Goal: Task Accomplishment & Management: Manage account settings

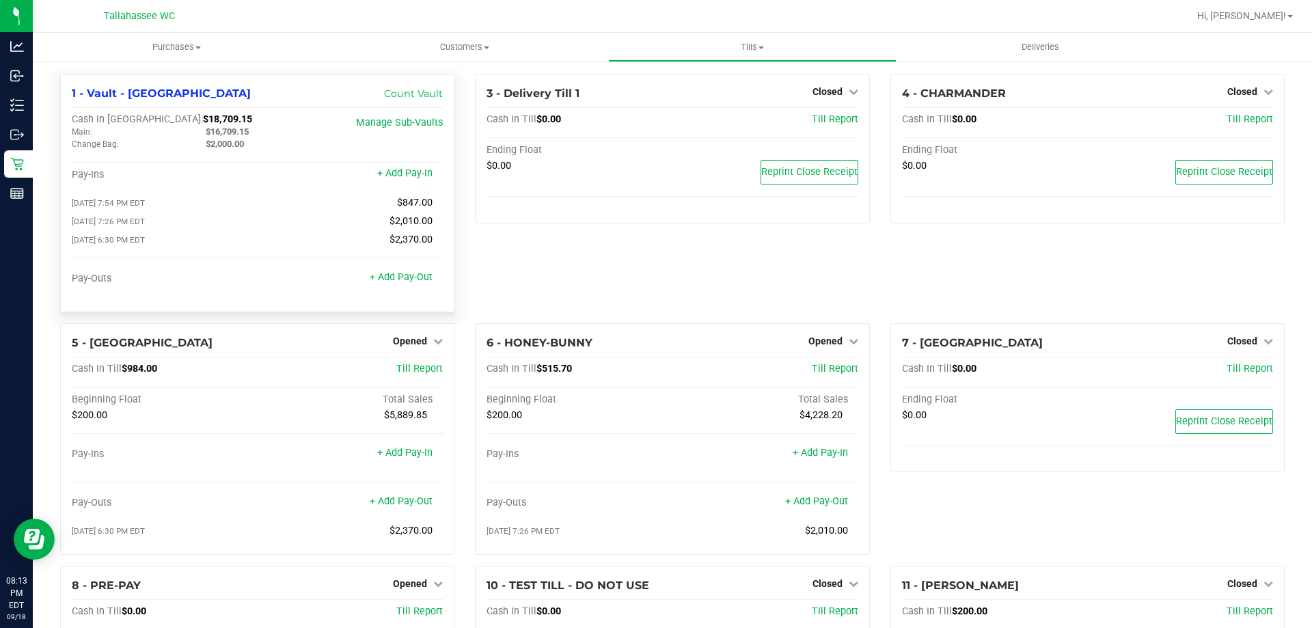
scroll to position [180, 0]
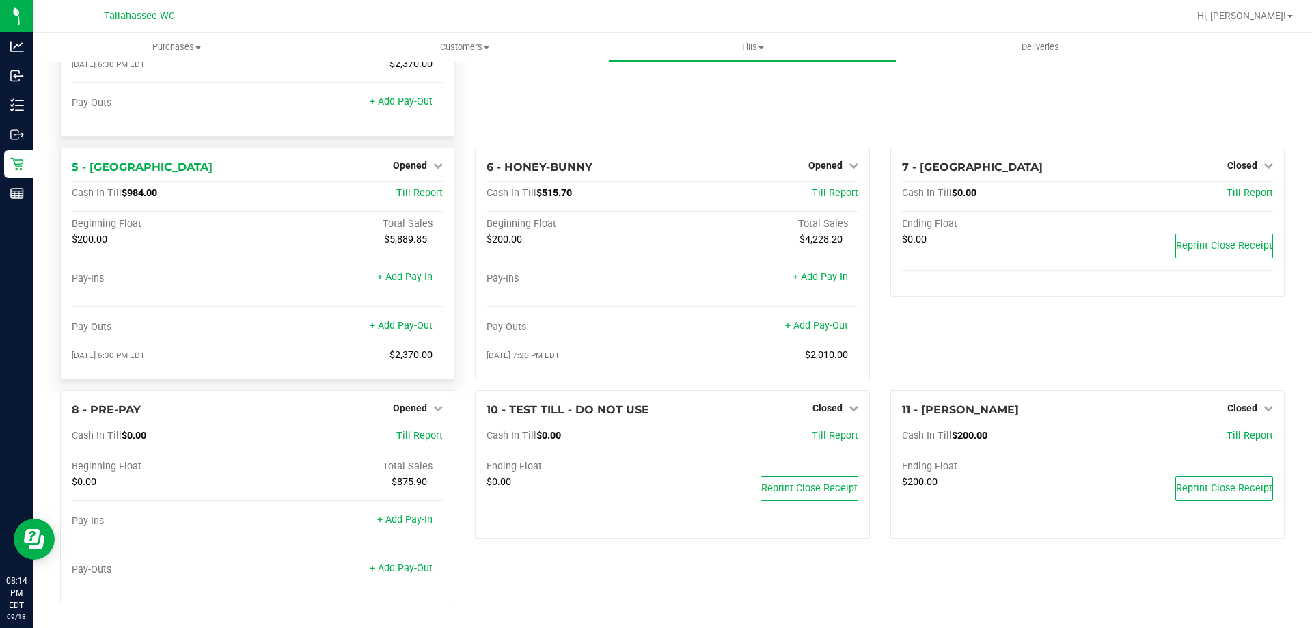
click at [142, 192] on span "$984.00" at bounding box center [140, 193] width 36 height 12
click at [143, 192] on span "$984.00" at bounding box center [140, 193] width 36 height 12
copy span "984.00"
click at [152, 193] on span "$984.00" at bounding box center [140, 193] width 36 height 12
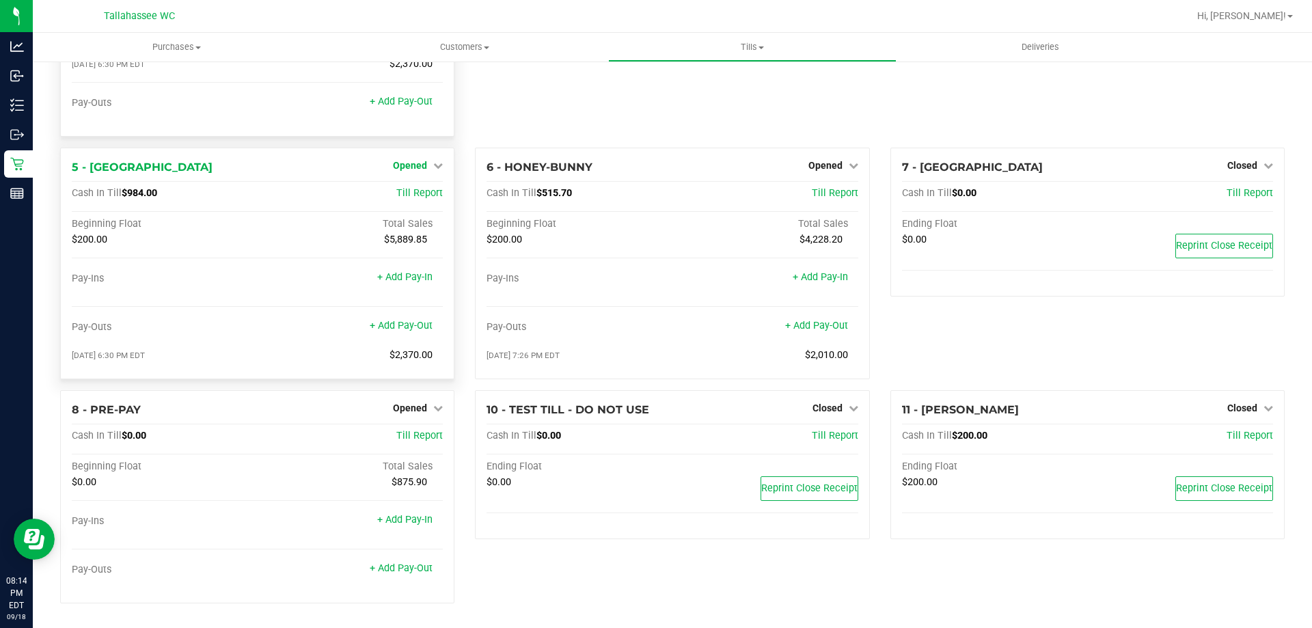
click at [395, 161] on span "Opened" at bounding box center [410, 165] width 34 height 11
click at [394, 197] on link "Close Till" at bounding box center [412, 193] width 37 height 11
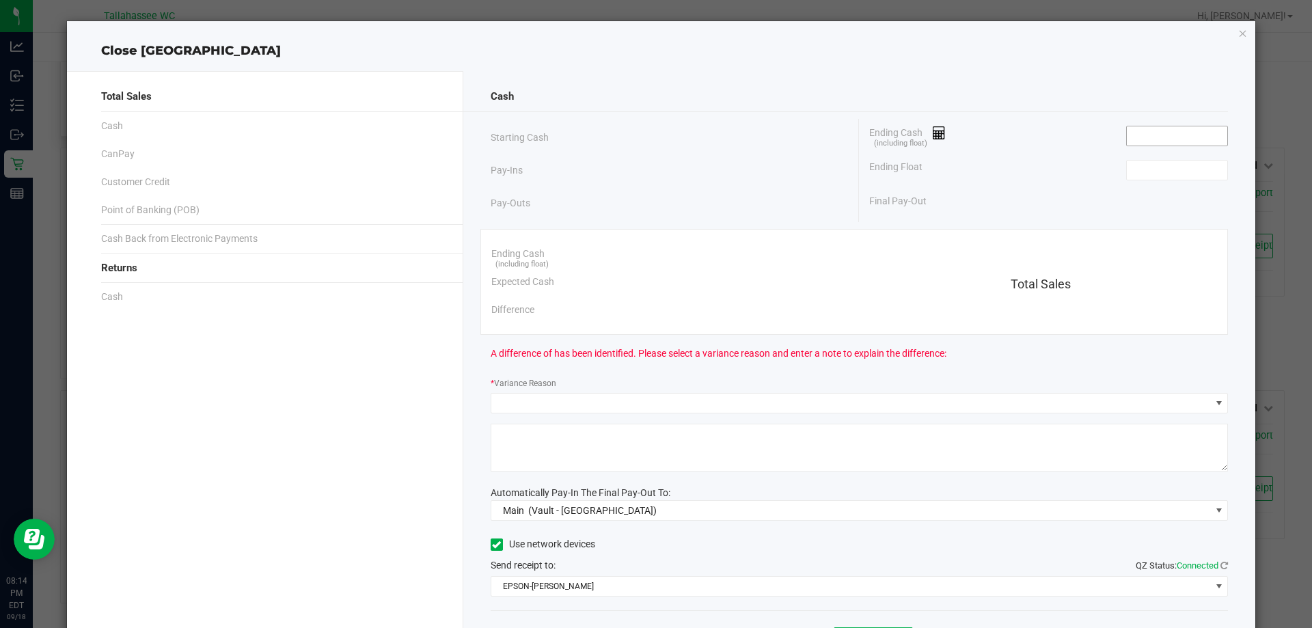
click at [1173, 135] on input at bounding box center [1177, 135] width 100 height 19
paste input "984"
type input "$984.00"
click at [1175, 172] on input at bounding box center [1177, 170] width 100 height 19
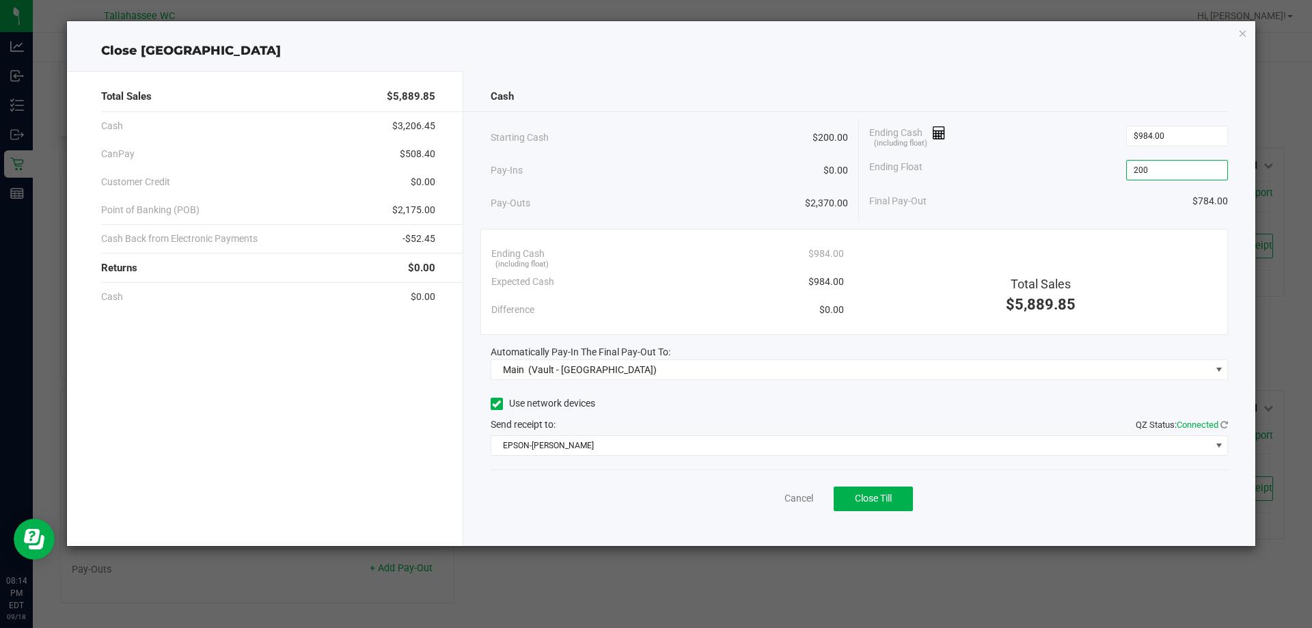
type input "$200.00"
click at [430, 153] on span "$508.40" at bounding box center [418, 154] width 36 height 14
copy span "508.40"
click at [418, 210] on span "$2,175.00" at bounding box center [413, 210] width 43 height 14
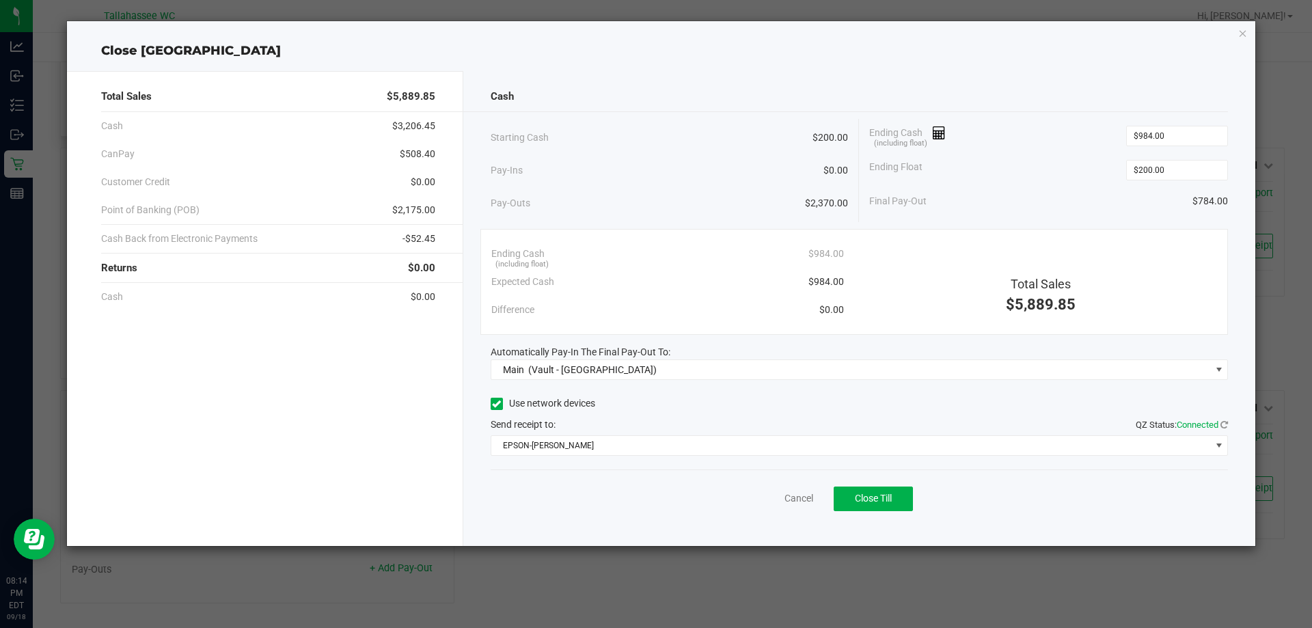
click at [418, 210] on span "$2,175.00" at bounding box center [413, 210] width 43 height 14
copy span "2,175.00"
click at [418, 237] on span "-$52.45" at bounding box center [419, 239] width 33 height 14
click at [418, 236] on span "-$52.45" at bounding box center [419, 239] width 33 height 14
copy span "52.45"
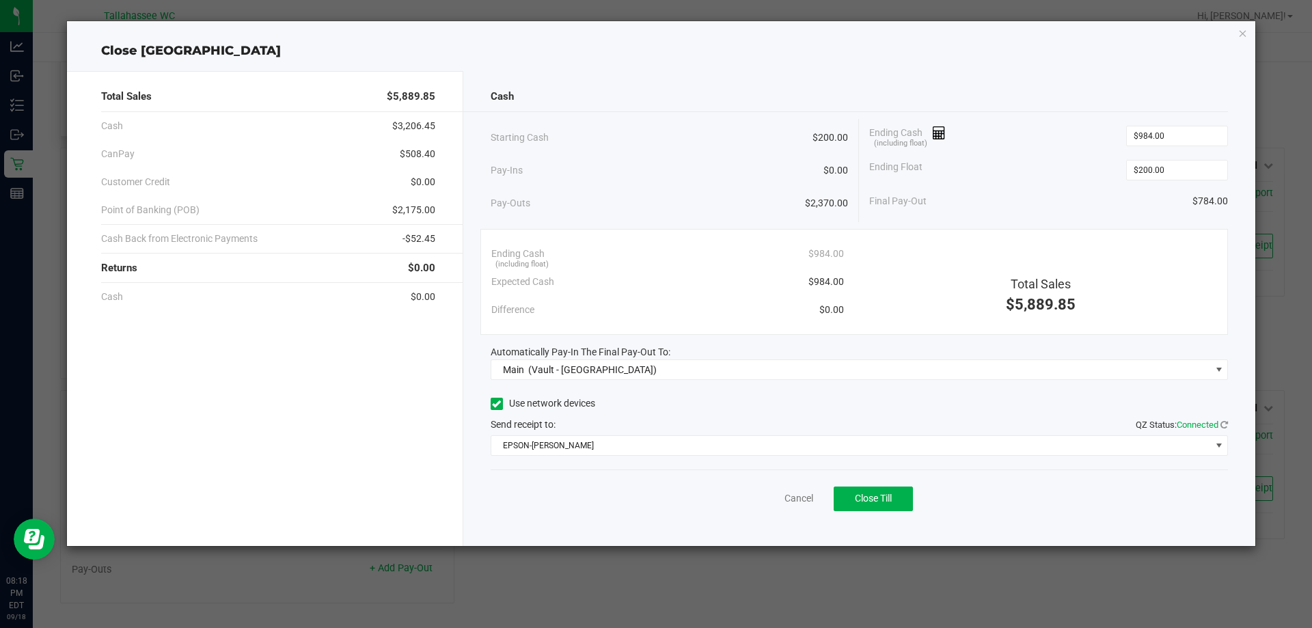
click at [759, 193] on div "Pay-Outs $2,370.00" at bounding box center [670, 204] width 358 height 38
click at [887, 508] on button "Close Till" at bounding box center [873, 499] width 79 height 25
click at [761, 497] on link "Dismiss" at bounding box center [768, 498] width 33 height 14
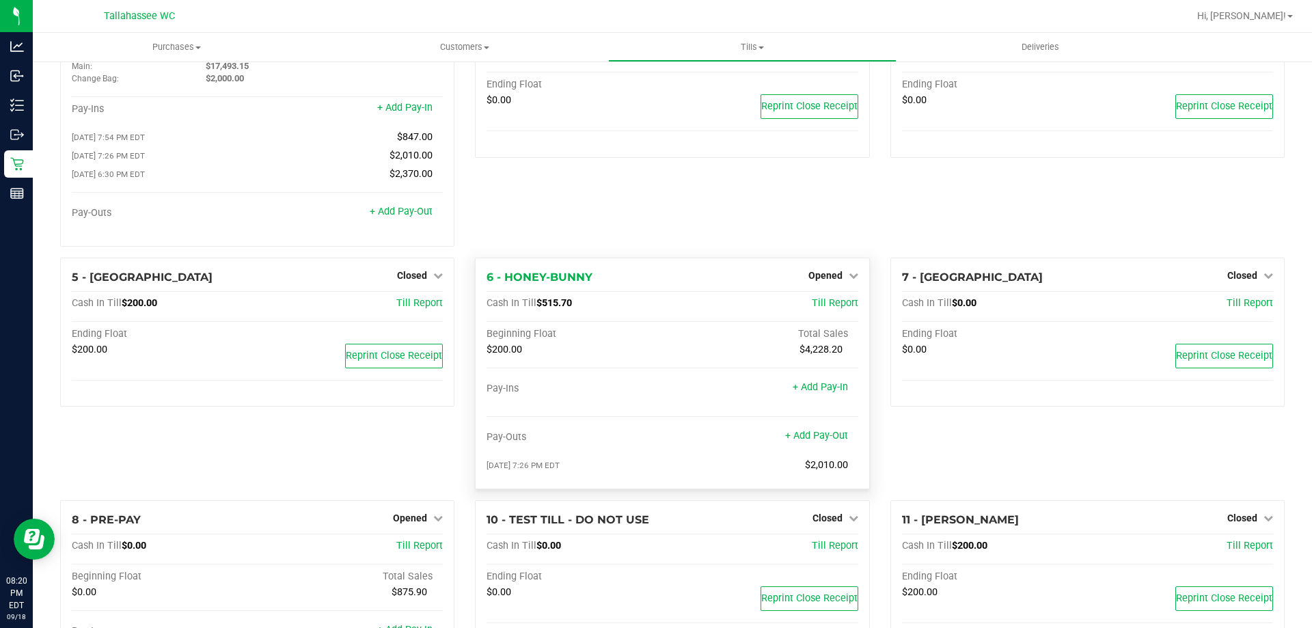
scroll to position [137, 0]
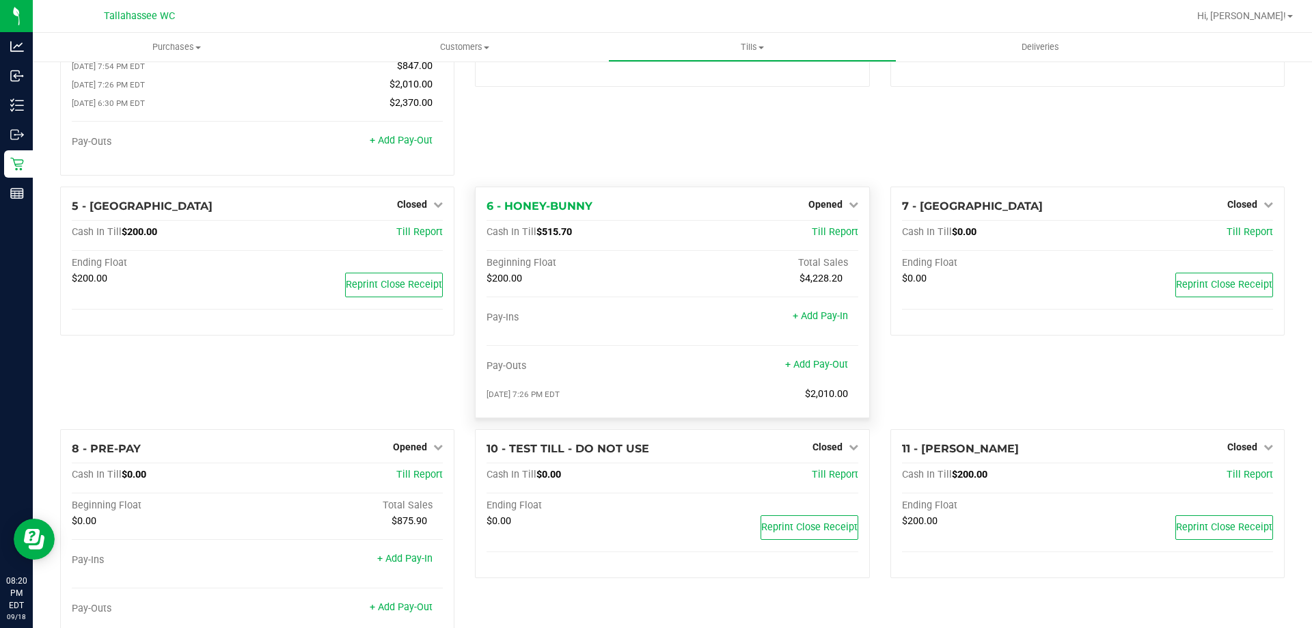
click at [554, 236] on span "$515.70" at bounding box center [554, 232] width 36 height 12
copy span "515.70"
click at [838, 202] on div "Opened" at bounding box center [833, 204] width 50 height 16
click at [838, 205] on link "Opened" at bounding box center [833, 204] width 50 height 11
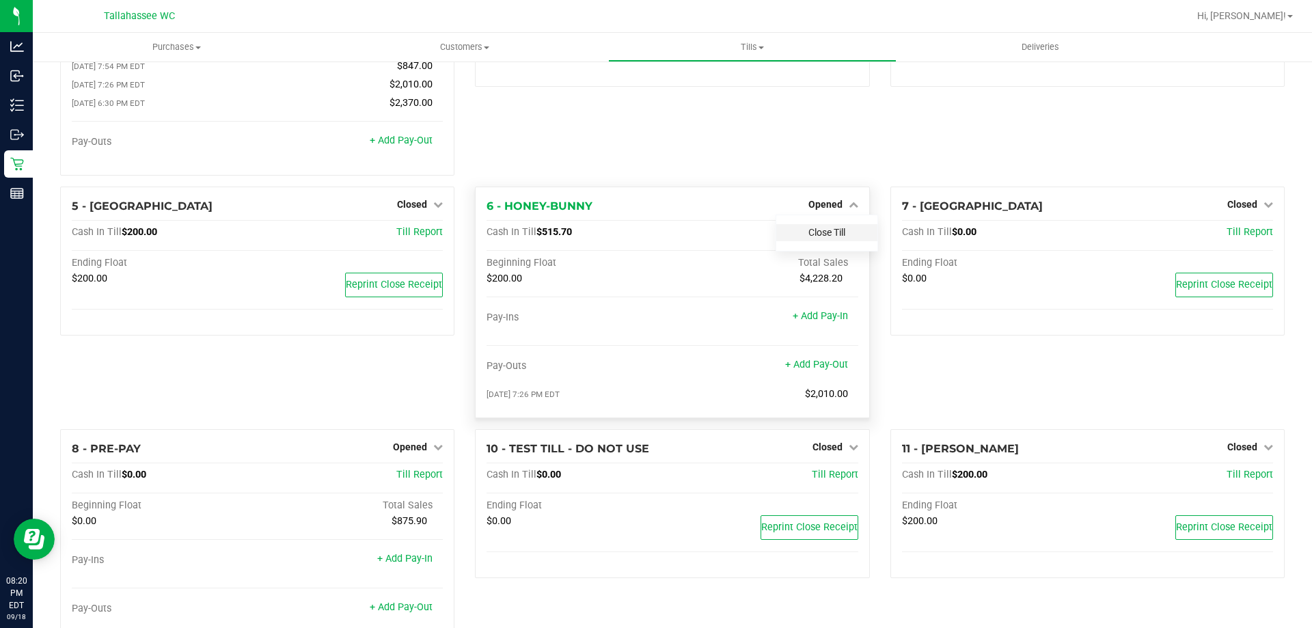
click at [827, 238] on link "Close Till" at bounding box center [826, 232] width 37 height 11
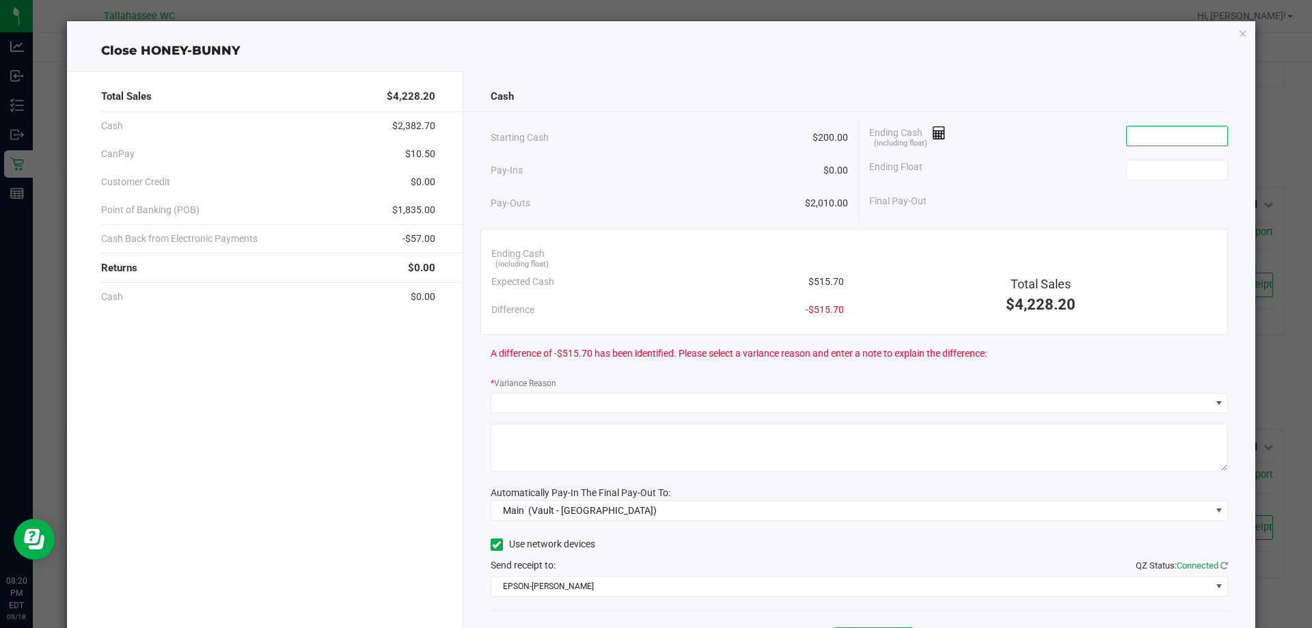
click at [1158, 132] on input at bounding box center [1177, 135] width 100 height 19
paste input "515.7"
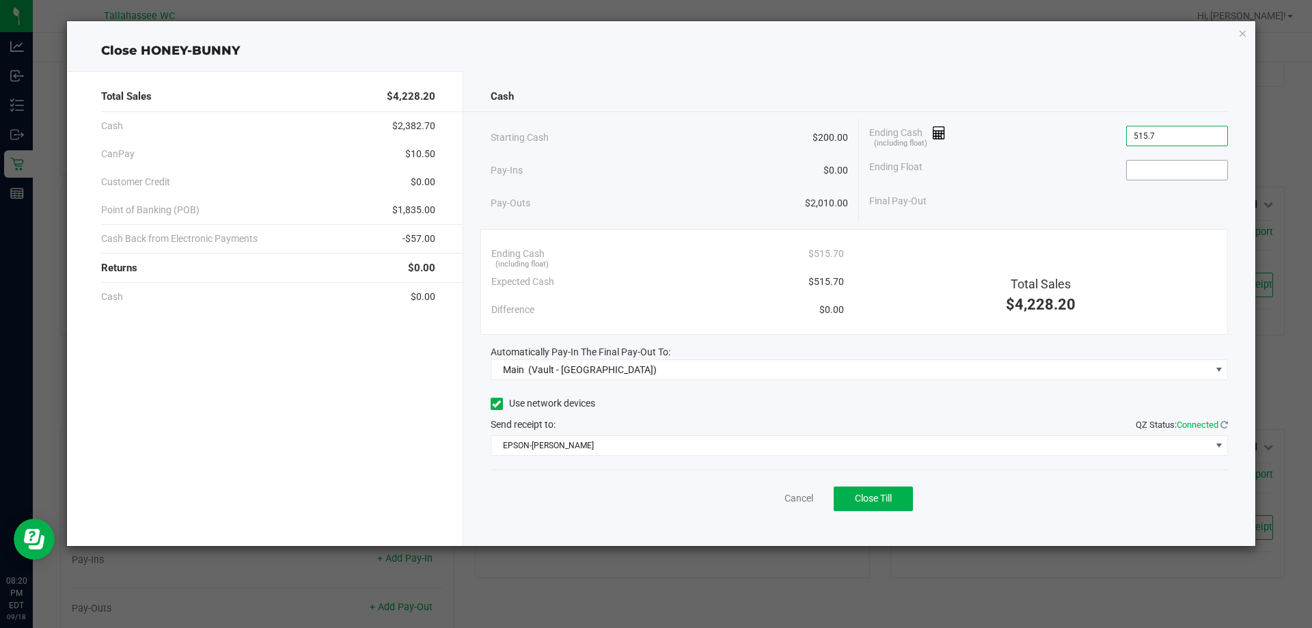
type input "$515.70"
click at [1167, 174] on input at bounding box center [1177, 170] width 100 height 19
type input "$200.00"
click at [417, 210] on span "$1,835.00" at bounding box center [413, 210] width 43 height 14
click at [418, 209] on span "$1,835.00" at bounding box center [413, 210] width 43 height 14
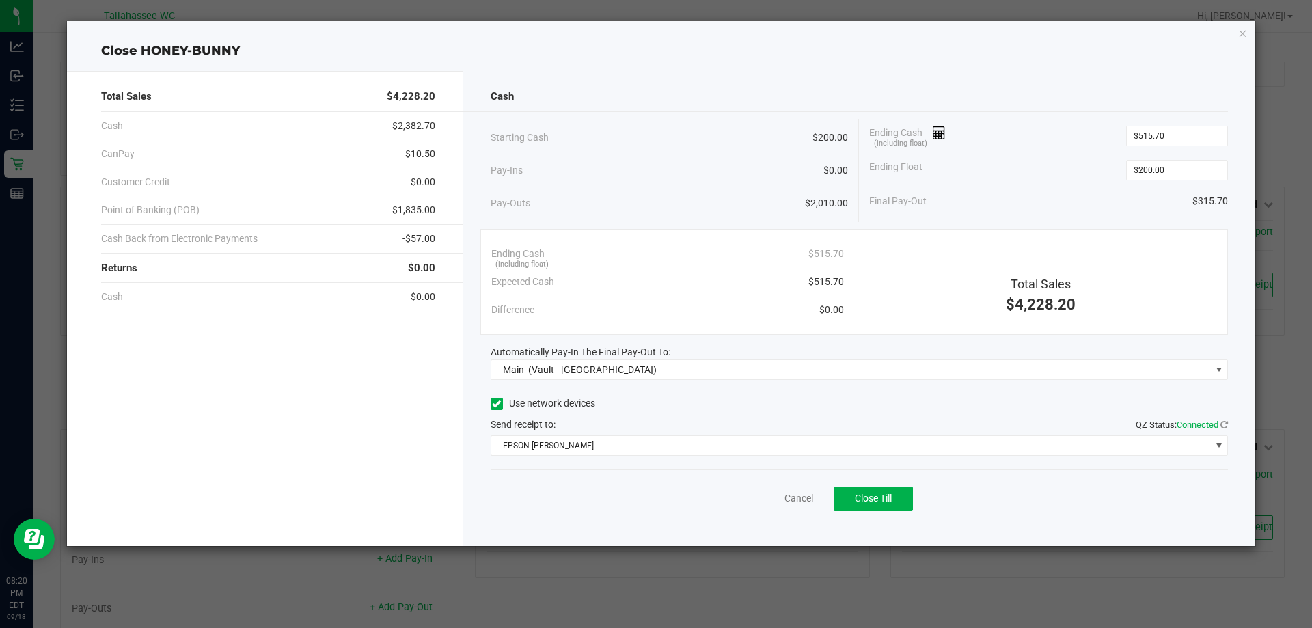
copy span "1,835.00"
click at [423, 243] on span "-$57.00" at bounding box center [419, 239] width 33 height 14
copy span "57.00"
click at [427, 156] on span "$10.50" at bounding box center [420, 154] width 30 height 14
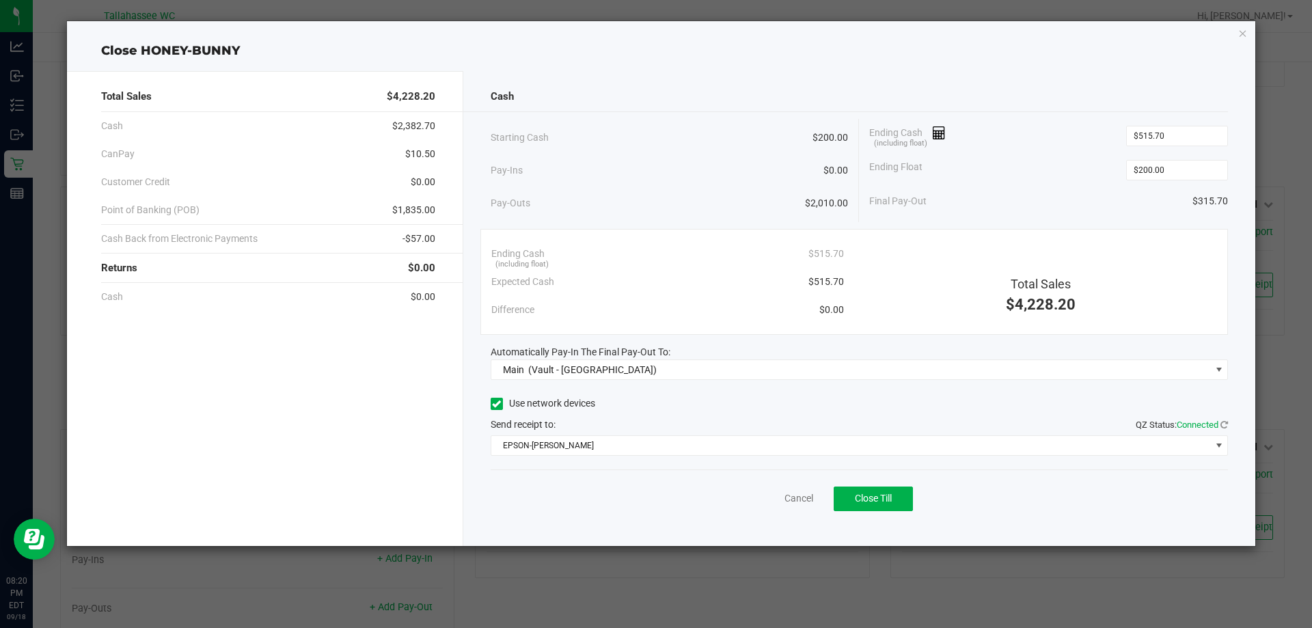
drag, startPoint x: 427, startPoint y: 156, endPoint x: 392, endPoint y: 18, distance: 142.4
click at [427, 153] on span "$10.50" at bounding box center [420, 154] width 30 height 14
copy span "10.50"
click at [795, 497] on link "Cancel" at bounding box center [799, 498] width 29 height 14
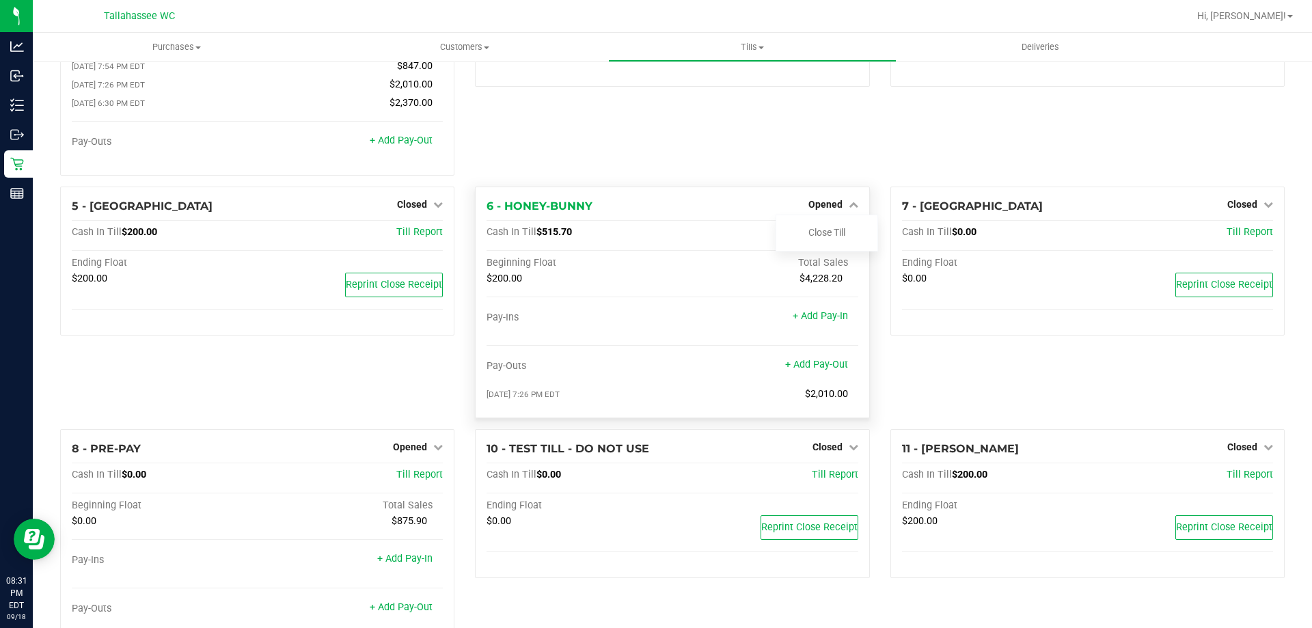
click at [544, 236] on span "$515.70" at bounding box center [554, 232] width 36 height 12
drag, startPoint x: 544, startPoint y: 236, endPoint x: 573, endPoint y: 236, distance: 28.7
click at [545, 236] on span "$515.70" at bounding box center [554, 232] width 36 height 12
copy span "515.70"
click at [841, 236] on div "Close Till" at bounding box center [826, 232] width 101 height 17
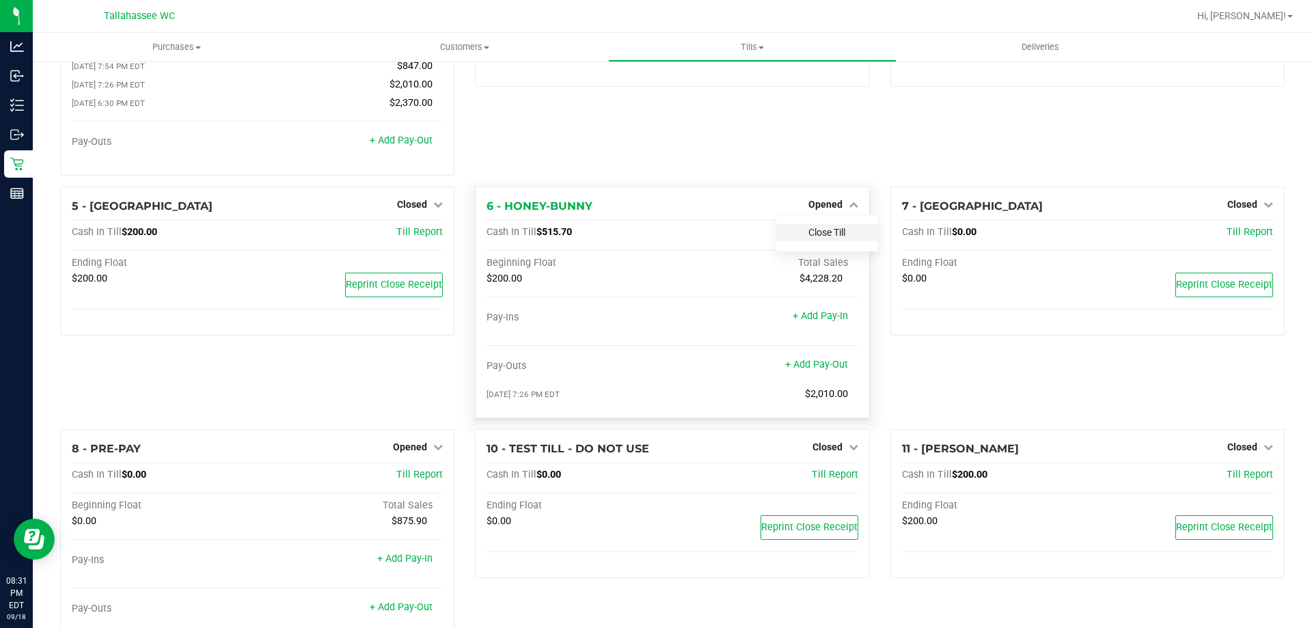
click at [810, 235] on link "Close Till" at bounding box center [826, 232] width 37 height 11
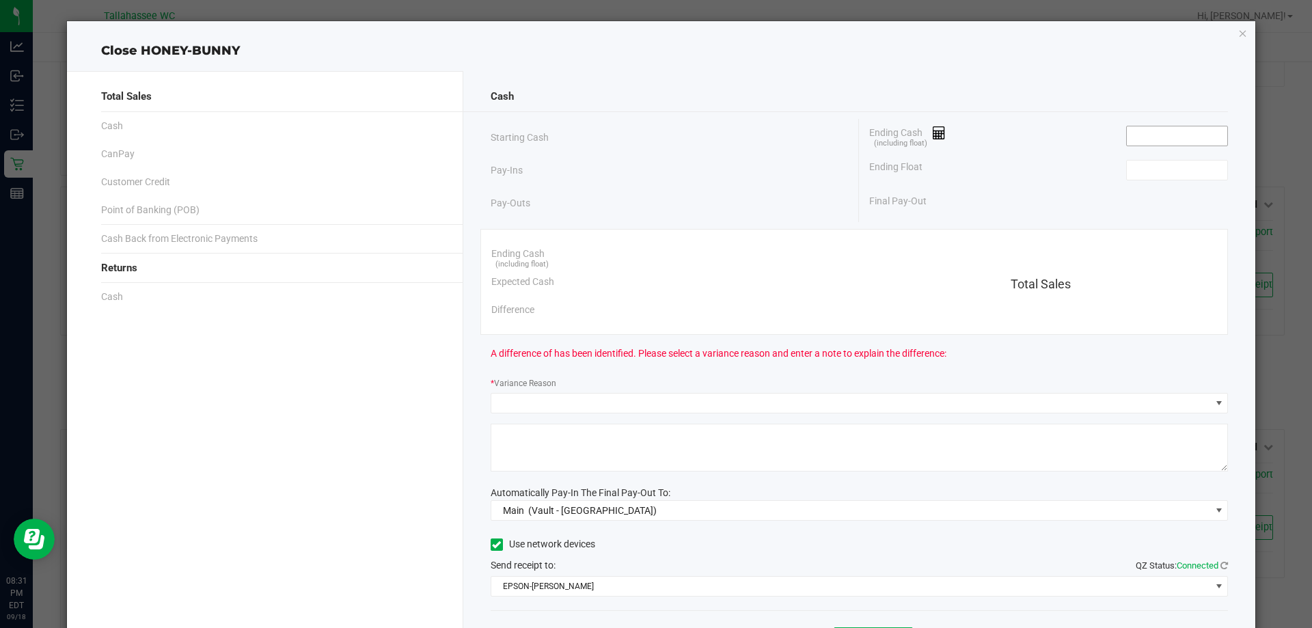
click at [1177, 129] on input at bounding box center [1177, 135] width 100 height 19
paste input "515.7"
type input "$515.70"
click at [1174, 172] on input at bounding box center [1177, 170] width 100 height 19
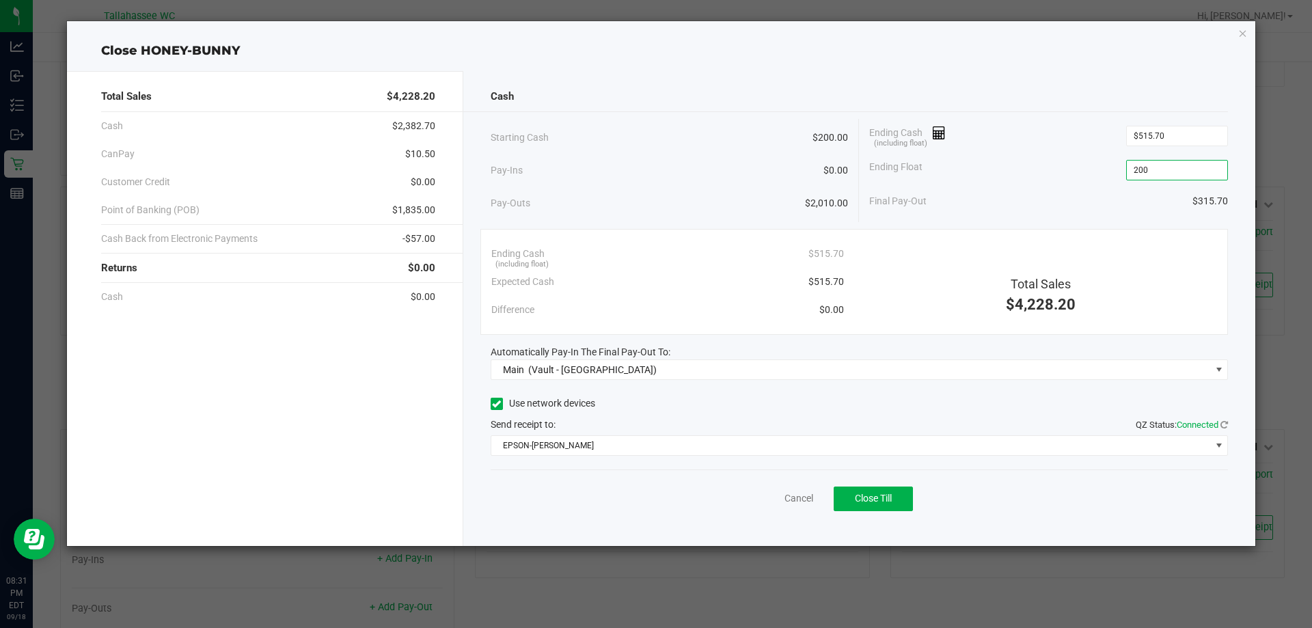
type input "$200.00"
click at [743, 244] on div "Ending Cash (including float) $515.70" at bounding box center [667, 254] width 353 height 28
click at [902, 494] on button "Close Till" at bounding box center [873, 499] width 79 height 25
click at [763, 499] on link "Dismiss" at bounding box center [768, 498] width 33 height 14
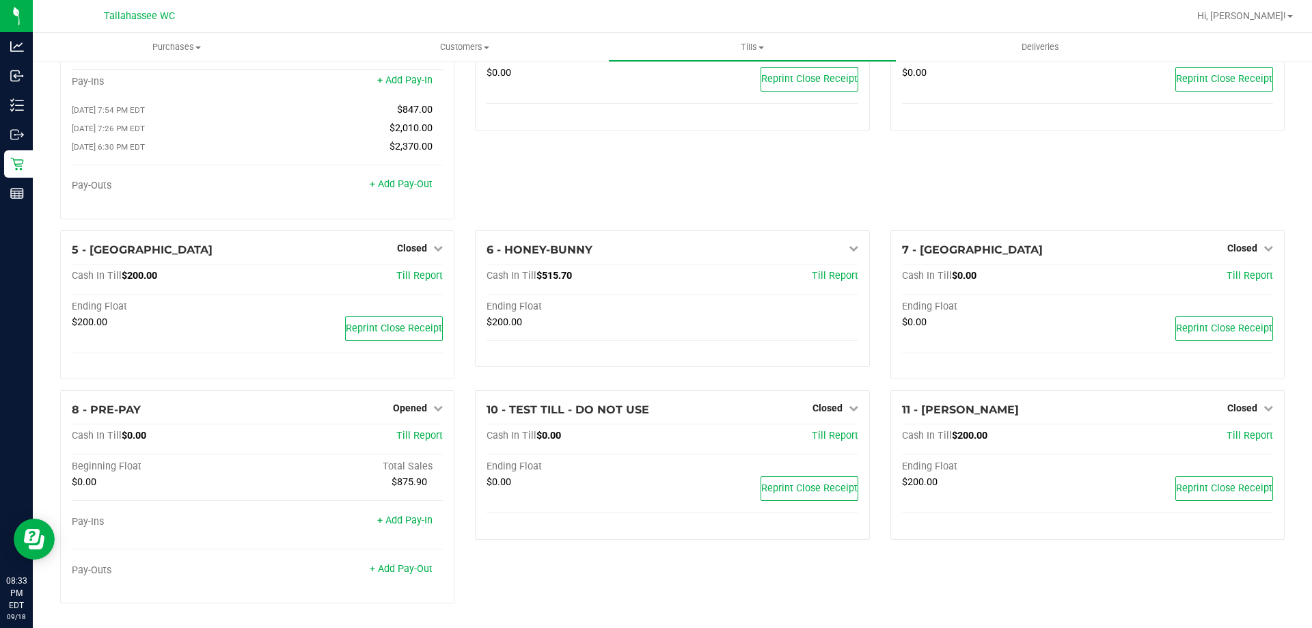
scroll to position [96, 0]
click at [410, 486] on span "$875.90" at bounding box center [410, 482] width 36 height 12
click at [433, 406] on icon at bounding box center [438, 408] width 10 height 10
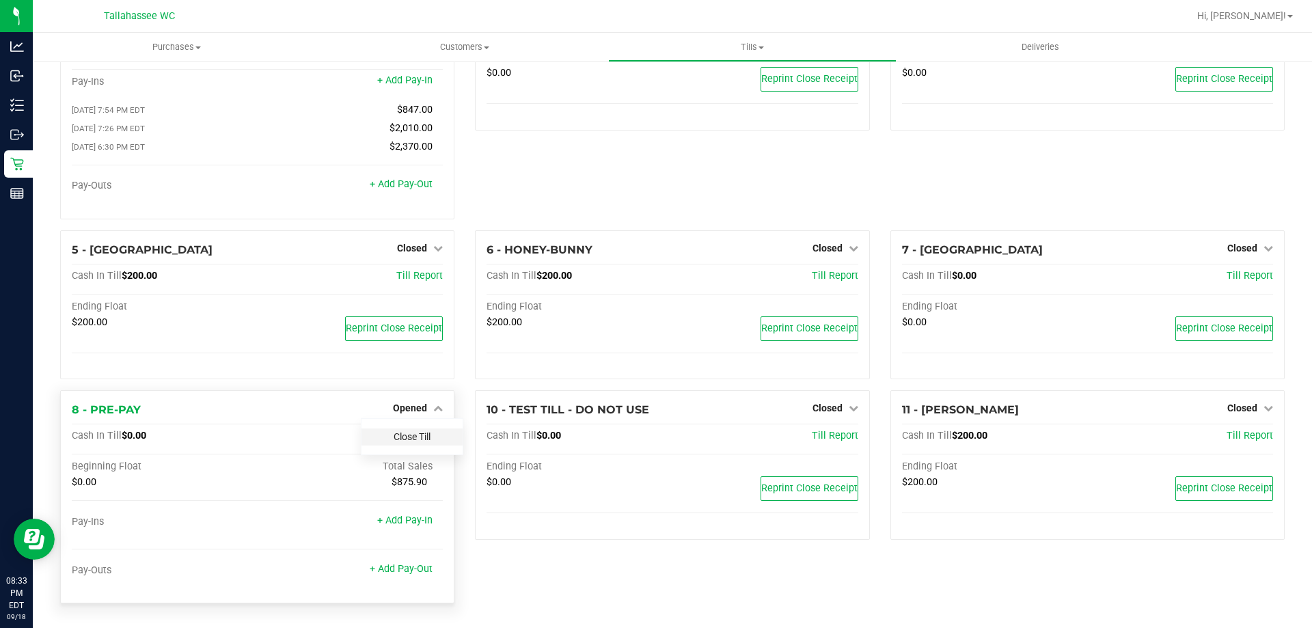
click at [424, 438] on link "Close Till" at bounding box center [412, 436] width 37 height 11
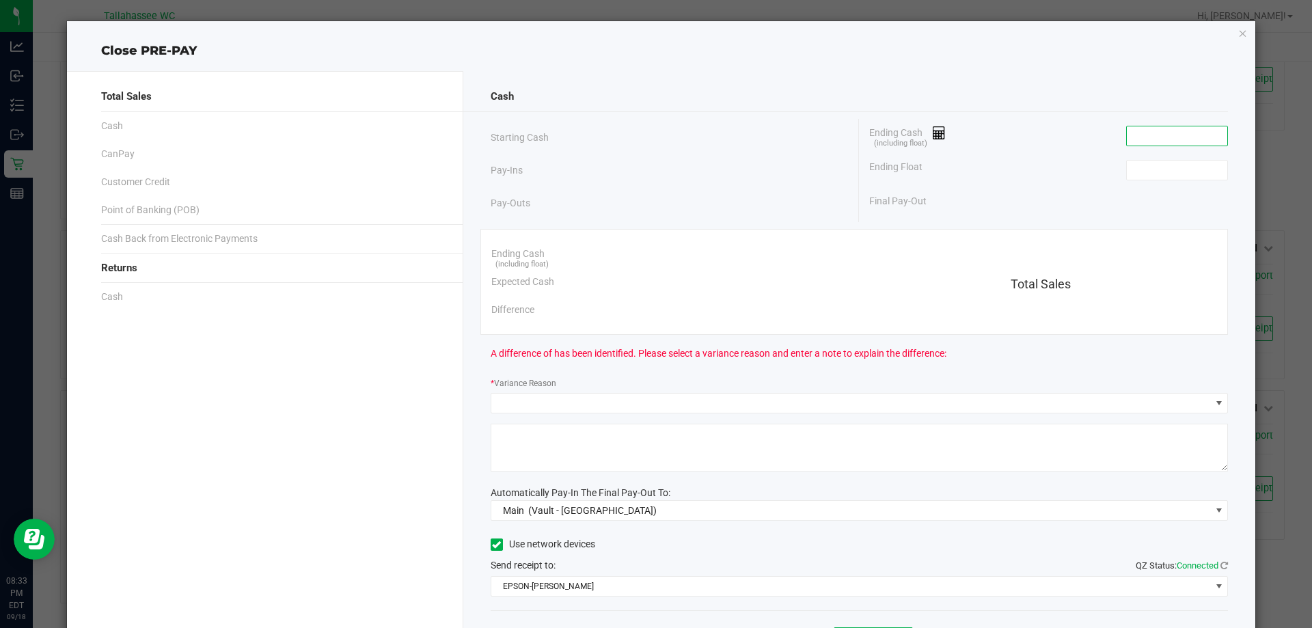
click at [1171, 134] on input at bounding box center [1177, 135] width 100 height 19
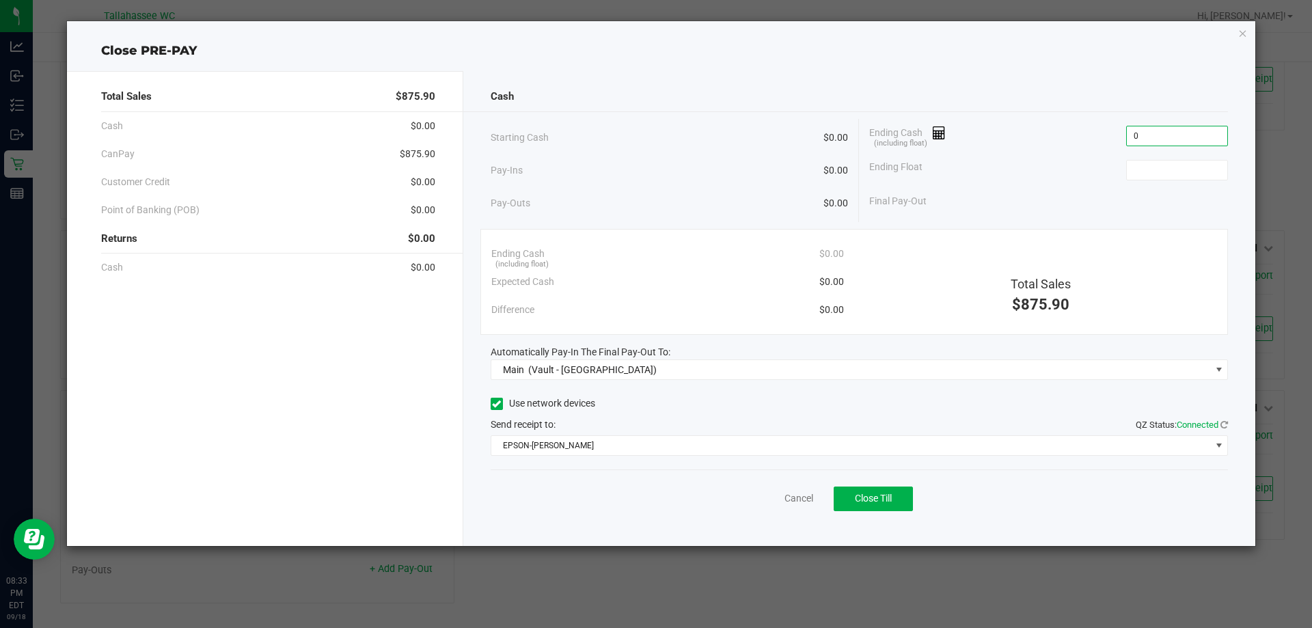
type input "$0.00"
click at [648, 156] on div "Pay-Ins $0.00" at bounding box center [670, 170] width 358 height 28
click at [895, 504] on button "Close Till" at bounding box center [873, 499] width 79 height 25
click at [769, 498] on link "Dismiss" at bounding box center [768, 498] width 33 height 14
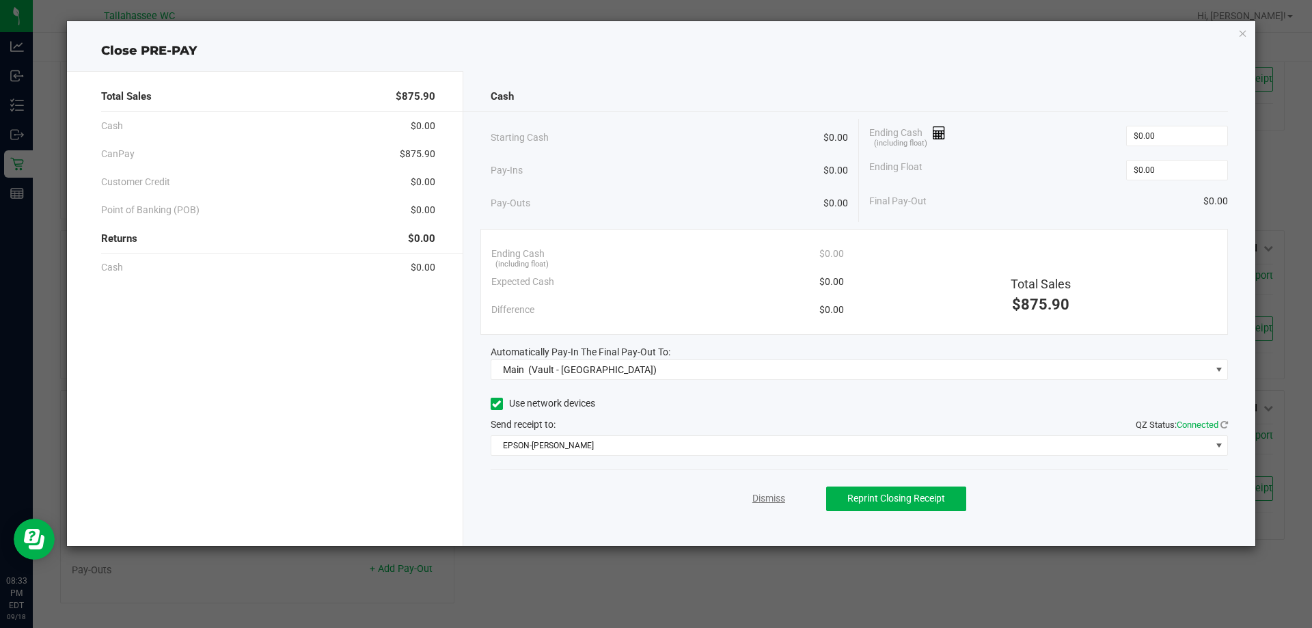
scroll to position [33, 0]
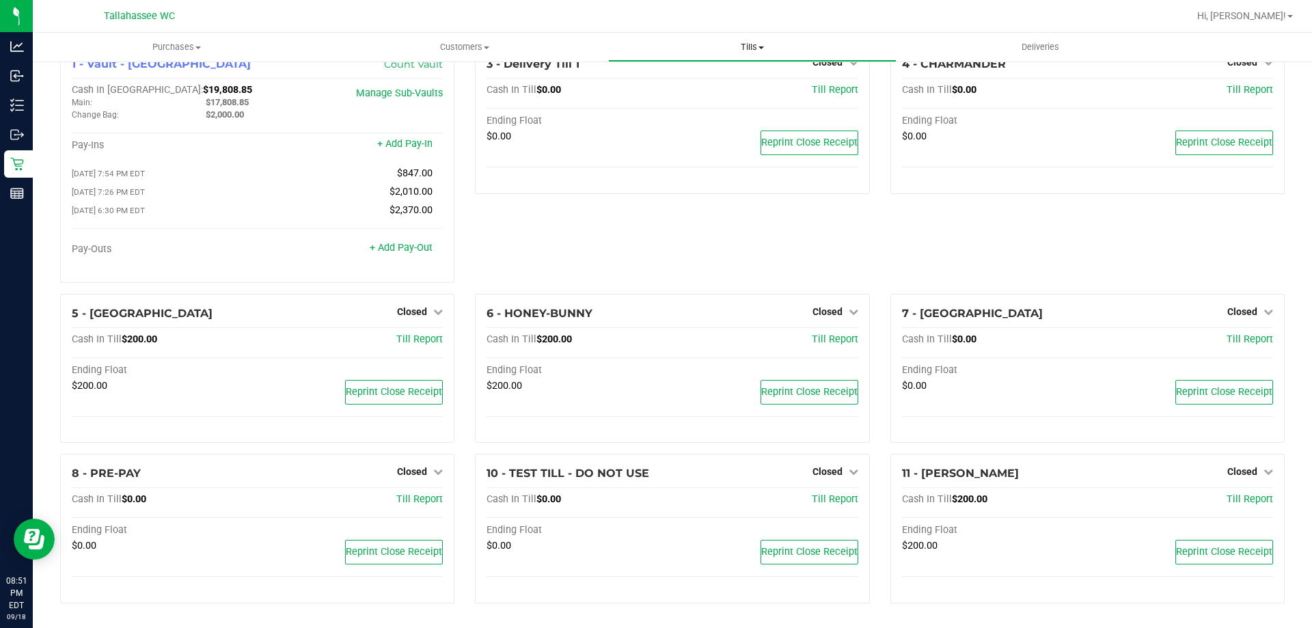
click at [735, 51] on span "Tills" at bounding box center [752, 47] width 286 height 12
click at [707, 95] on span "Reconcile e-payments" at bounding box center [676, 99] width 136 height 12
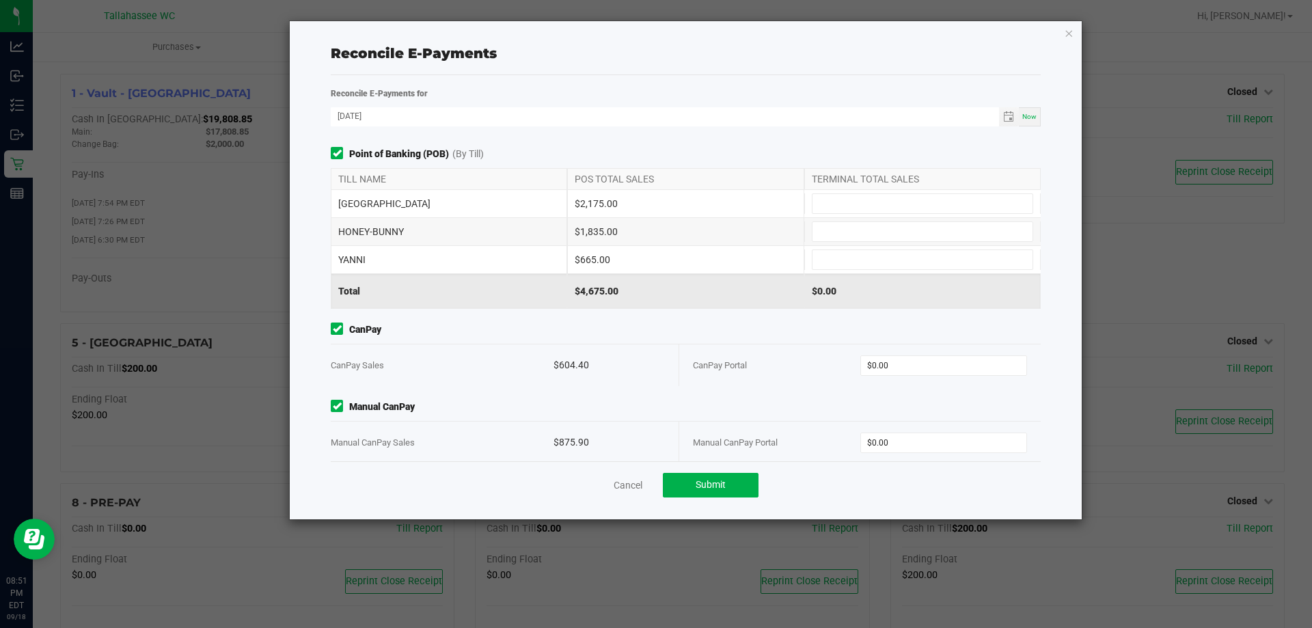
click at [595, 203] on div "$2,175.00" at bounding box center [685, 203] width 236 height 27
copy div "2,175.00"
click at [877, 204] on input at bounding box center [923, 203] width 220 height 19
paste input "2175"
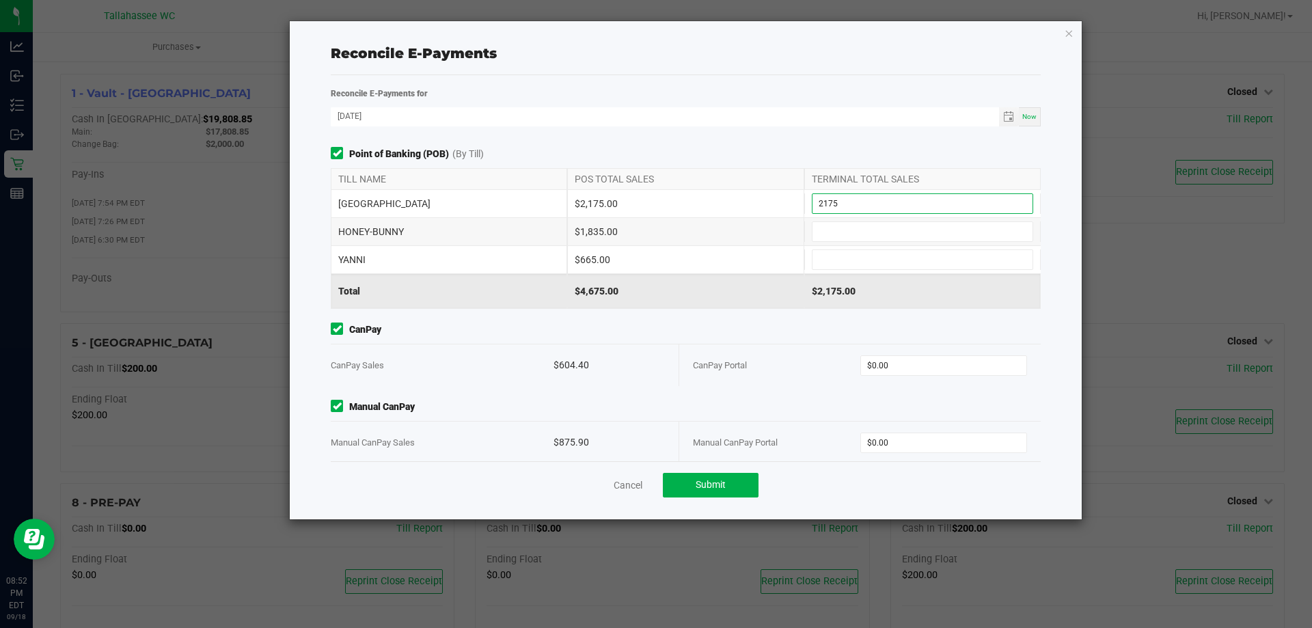
type input "$2,175.00"
click at [595, 230] on div "$1,835.00" at bounding box center [685, 231] width 236 height 27
copy div "1,835.00"
click at [864, 238] on input at bounding box center [923, 231] width 220 height 19
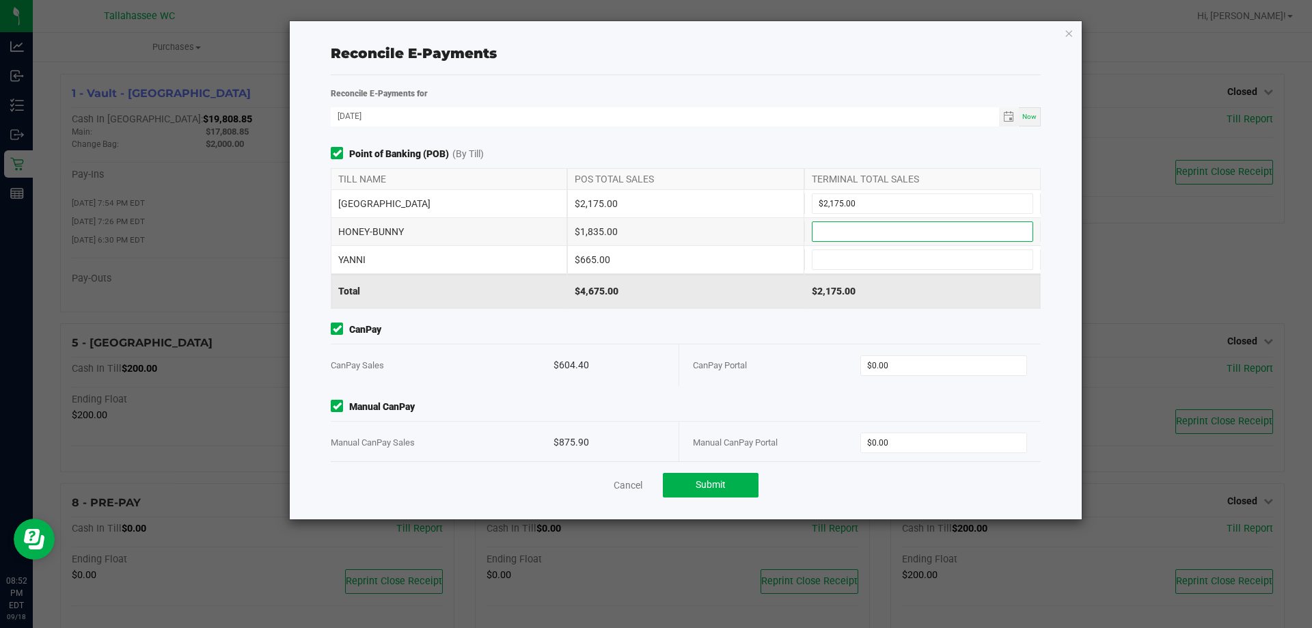
paste input "1835"
type input "$1,835.00"
click at [592, 263] on div "$665.00" at bounding box center [685, 259] width 236 height 27
copy div "665.00"
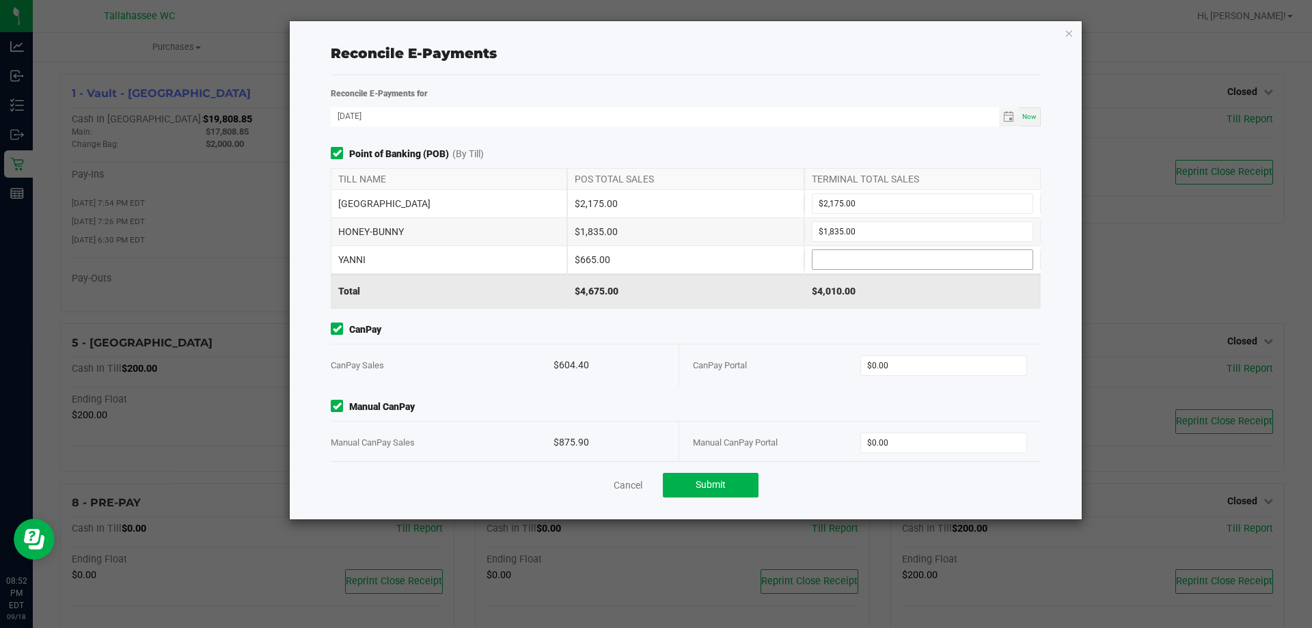
click at [847, 264] on input at bounding box center [923, 259] width 220 height 19
paste input "665"
type input "$665.00"
click at [569, 369] on div "$604.40" at bounding box center [609, 365] width 111 height 42
click at [573, 367] on div "$604.40" at bounding box center [609, 365] width 111 height 42
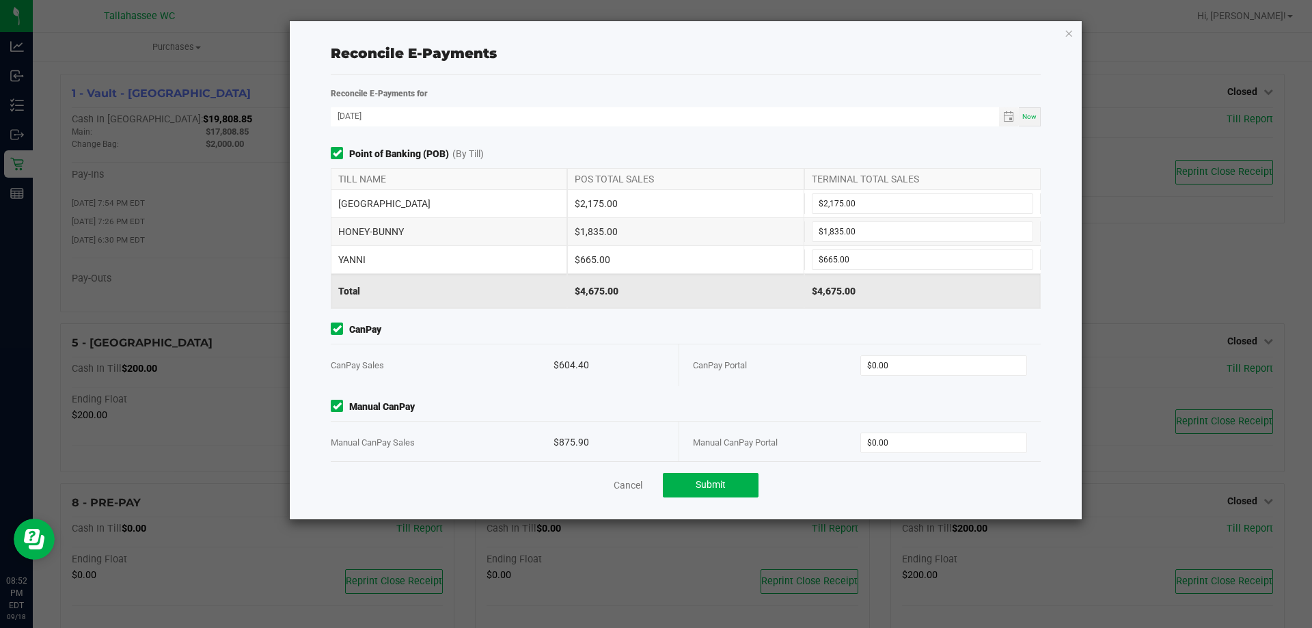
copy div "604.40"
click at [909, 366] on input "0" at bounding box center [944, 365] width 166 height 19
paste input "604.4"
type input "$604.40"
click at [568, 440] on div "$875.90" at bounding box center [609, 443] width 111 height 42
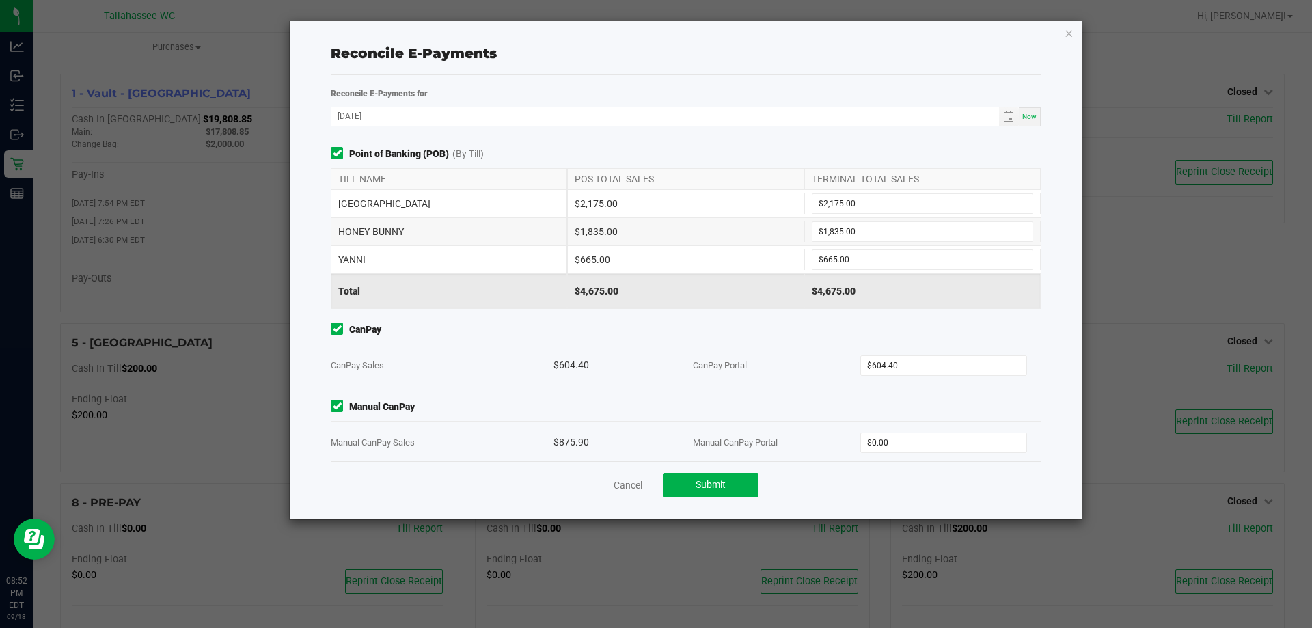
click at [568, 440] on div "$875.90" at bounding box center [609, 443] width 111 height 42
copy div "875.90"
drag, startPoint x: 936, startPoint y: 441, endPoint x: 741, endPoint y: 390, distance: 201.2
click at [936, 440] on input "0" at bounding box center [944, 442] width 166 height 19
paste input "875.9"
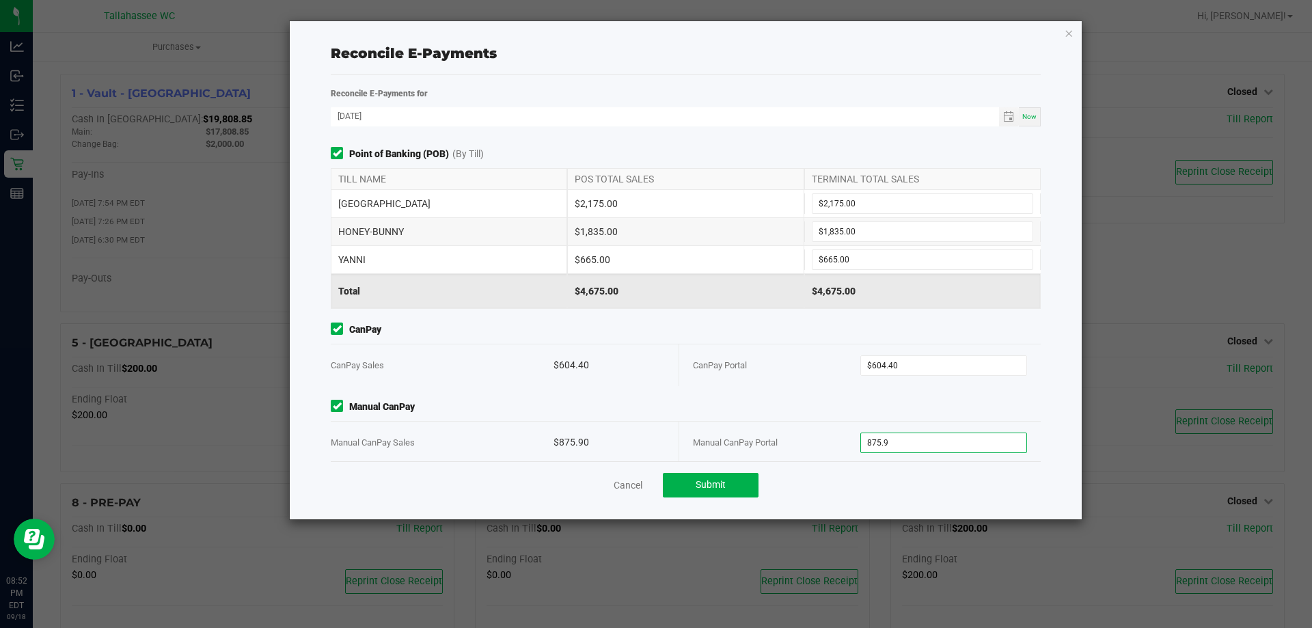
type input "$875.90"
drag, startPoint x: 705, startPoint y: 372, endPoint x: 707, endPoint y: 393, distance: 20.6
click at [705, 374] on div "CanPay Portal" at bounding box center [776, 365] width 167 height 42
click at [715, 480] on span "Submit" at bounding box center [711, 484] width 30 height 11
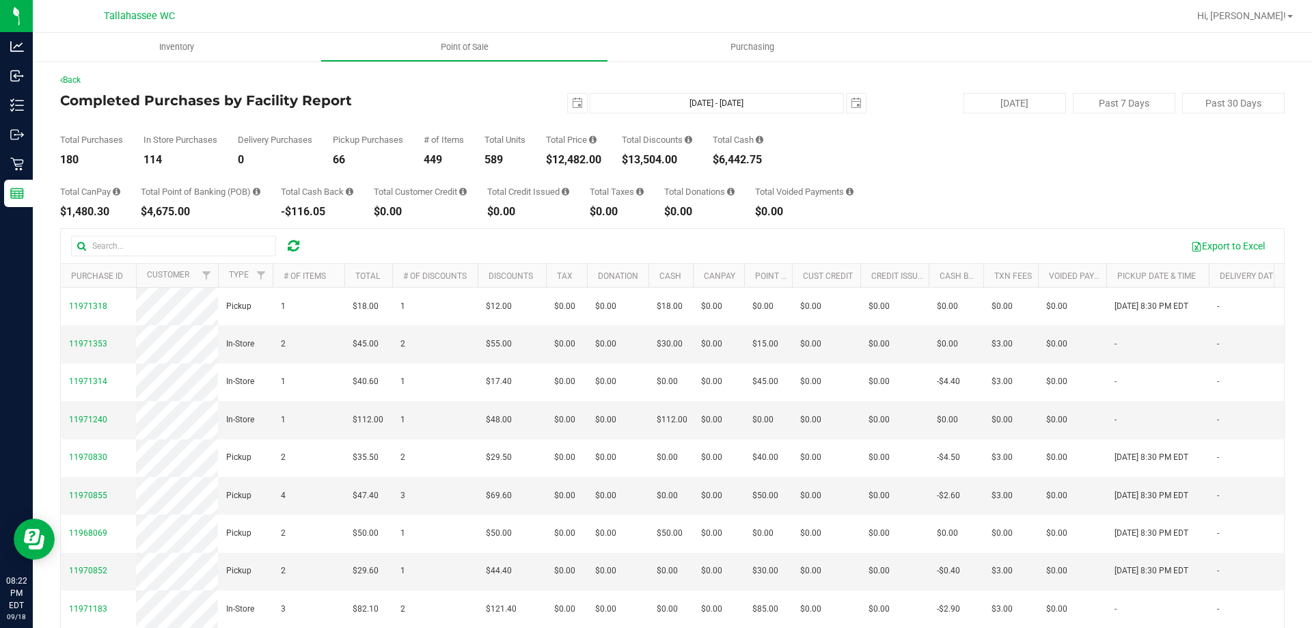
click at [584, 162] on div "$12,482.00" at bounding box center [573, 159] width 55 height 11
click at [749, 161] on div "$6,442.75" at bounding box center [738, 159] width 51 height 11
copy div "6,442.75"
click at [182, 210] on div "$4,675.00" at bounding box center [201, 211] width 120 height 11
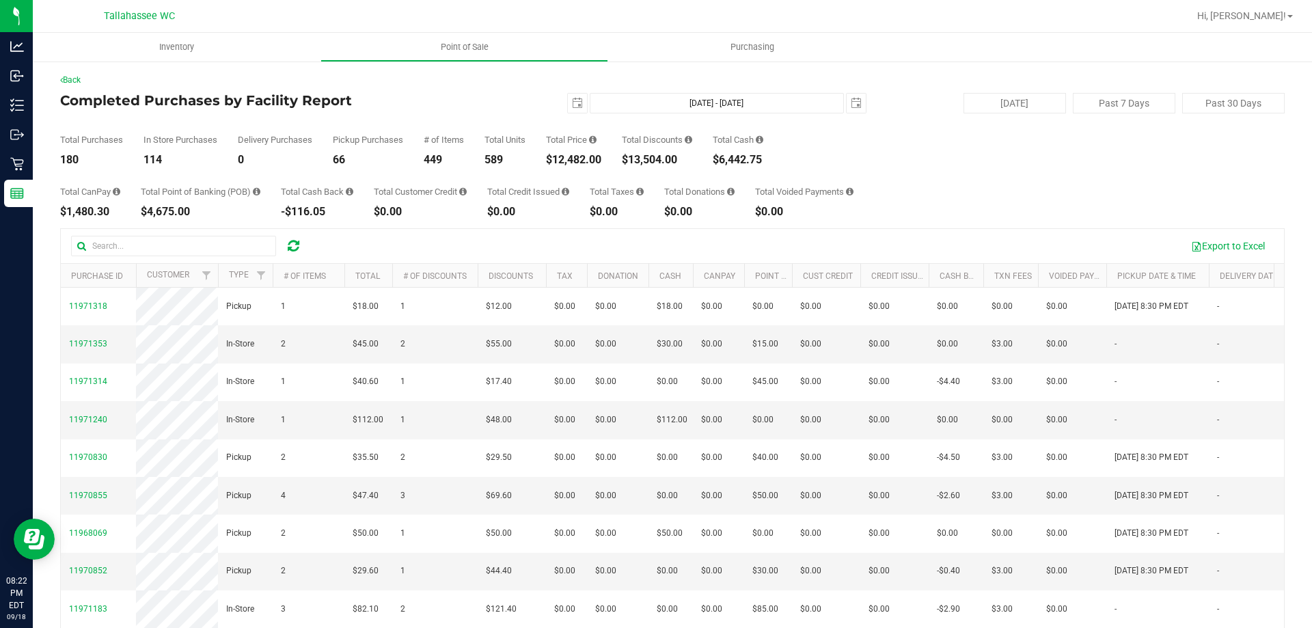
click at [182, 210] on div "$4,675.00" at bounding box center [201, 211] width 120 height 11
copy div "4,675.00"
